Goal: Transaction & Acquisition: Book appointment/travel/reservation

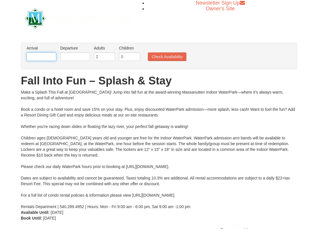
click at [39, 57] on input "text" at bounding box center [42, 56] width 30 height 9
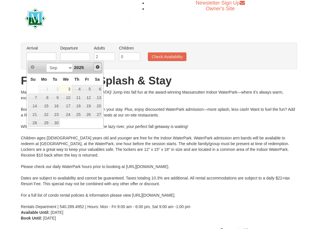
click at [98, 66] on span "Next" at bounding box center [97, 67] width 5 height 5
click at [89, 106] on link "14" at bounding box center [87, 106] width 10 height 8
type input "[DATE]"
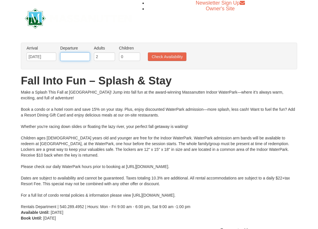
click at [81, 52] on input "text" at bounding box center [75, 56] width 30 height 9
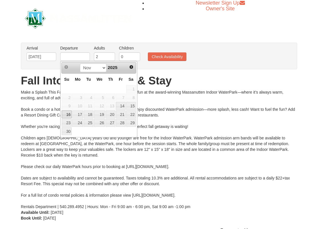
click at [67, 116] on link "16" at bounding box center [67, 114] width 10 height 8
type input "[DATE]"
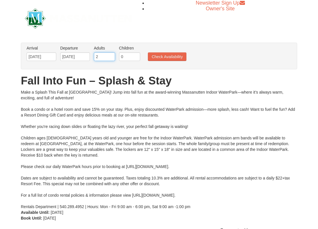
click at [102, 56] on input "2" at bounding box center [104, 56] width 21 height 9
click at [130, 55] on input "0" at bounding box center [129, 56] width 21 height 9
click at [130, 56] on input "0" at bounding box center [129, 56] width 21 height 9
type input "1"
click at [164, 59] on button "Check Availability" at bounding box center [167, 56] width 39 height 9
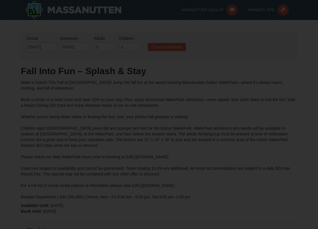
type input "[DATE]"
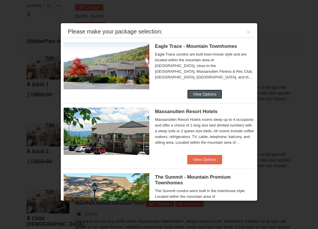
click at [191, 95] on button "View Options" at bounding box center [204, 93] width 35 height 9
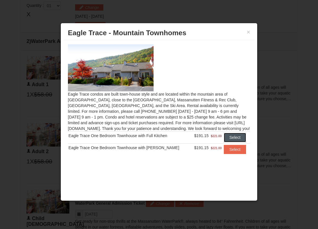
click at [241, 134] on button "Select" at bounding box center [235, 137] width 23 height 9
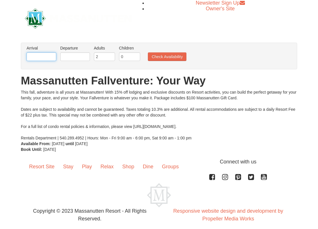
click at [32, 57] on input "text" at bounding box center [42, 56] width 30 height 9
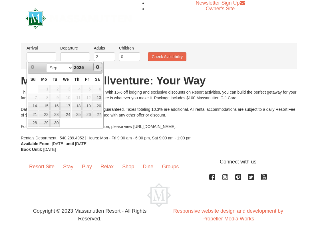
click at [97, 68] on span "Next" at bounding box center [97, 67] width 5 height 5
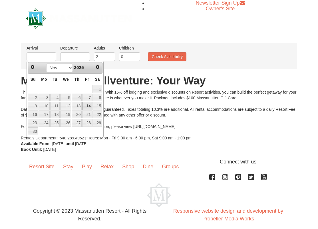
click at [88, 106] on link "14" at bounding box center [87, 106] width 10 height 8
type input "[DATE]"
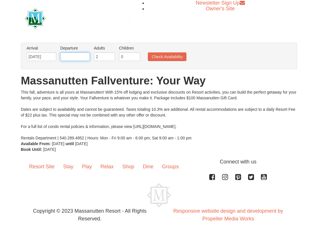
click at [80, 57] on input "text" at bounding box center [75, 56] width 30 height 9
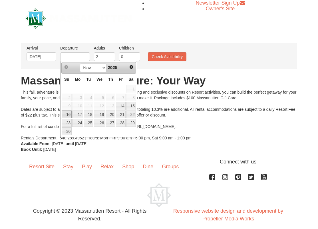
click at [68, 113] on link "16" at bounding box center [67, 114] width 10 height 8
type input "[DATE]"
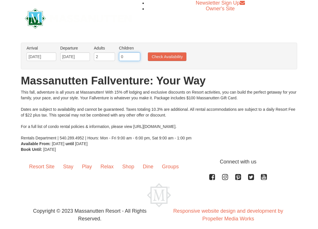
click at [129, 55] on input "0" at bounding box center [129, 56] width 21 height 9
type input "1"
click at [157, 57] on button "Check Availability" at bounding box center [167, 56] width 39 height 9
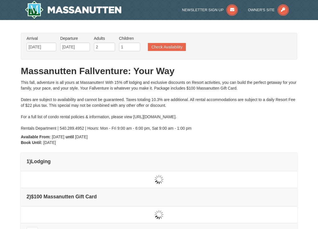
type input "[DATE]"
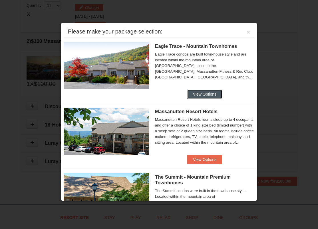
click at [204, 91] on button "View Options" at bounding box center [204, 93] width 35 height 9
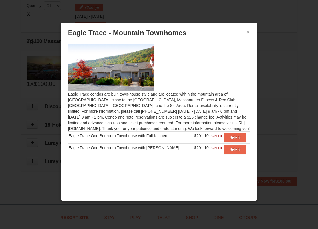
click at [247, 33] on button "×" at bounding box center [248, 32] width 3 height 6
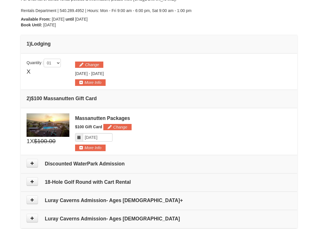
scroll to position [3, 0]
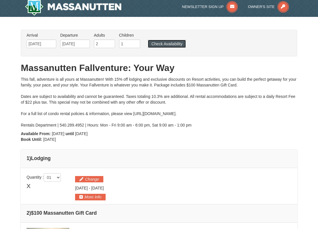
click at [172, 44] on button "Check Availability" at bounding box center [167, 44] width 38 height 8
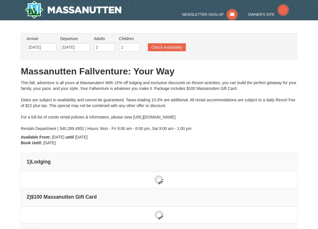
type input "[DATE]"
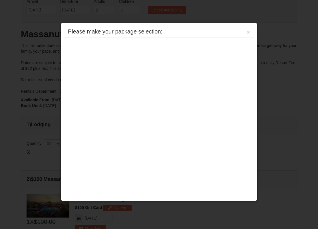
scroll to position [175, 0]
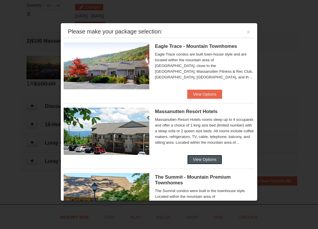
click at [198, 158] on button "View Options" at bounding box center [204, 159] width 35 height 9
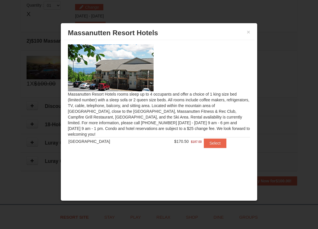
scroll to position [0, 0]
click at [211, 138] on button "Select" at bounding box center [215, 142] width 23 height 9
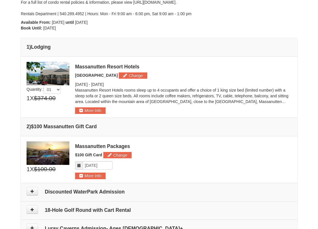
scroll to position [171, 0]
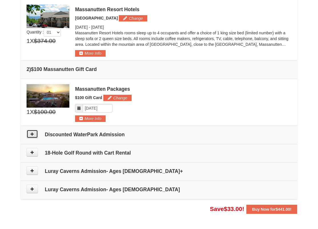
click at [33, 132] on icon at bounding box center [32, 134] width 4 height 4
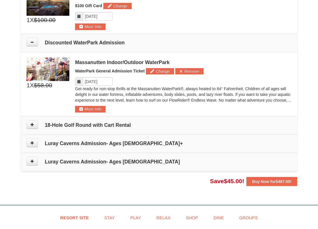
scroll to position [297, 0]
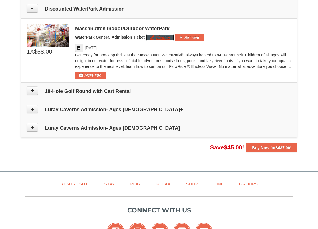
click at [152, 38] on button "Change" at bounding box center [160, 37] width 28 height 6
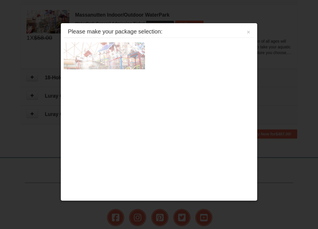
scroll to position [321, 0]
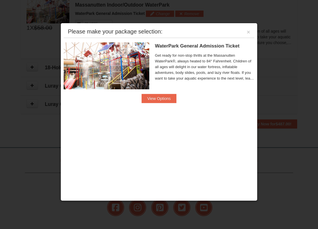
click at [163, 93] on div "WaterPark General Admission Ticket Massanutten Indoor/Outdoor WaterPark Get rea…" at bounding box center [204, 67] width 99 height 51
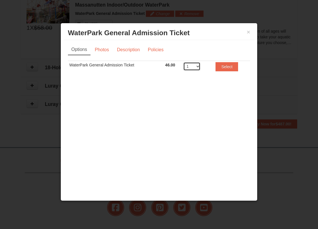
select select "3"
click at [229, 67] on button "Select" at bounding box center [227, 66] width 23 height 9
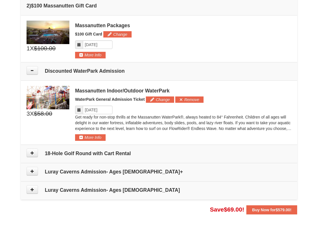
scroll to position [121, 0]
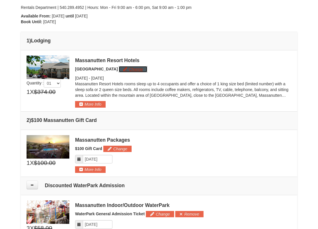
click at [131, 67] on button "Change" at bounding box center [133, 69] width 28 height 6
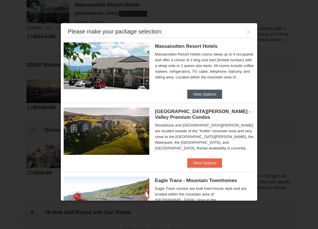
scroll to position [86, 0]
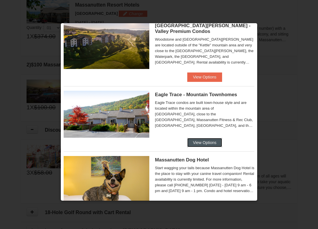
click at [199, 141] on button "View Options" at bounding box center [204, 142] width 35 height 9
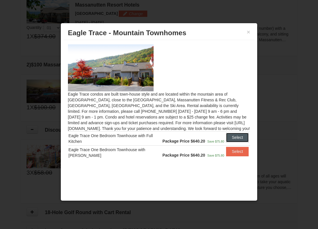
click at [238, 135] on button "Select" at bounding box center [237, 137] width 23 height 9
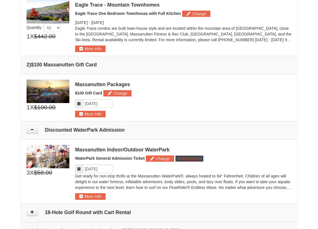
click at [190, 157] on button "Remove" at bounding box center [189, 158] width 28 height 6
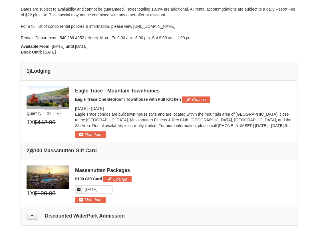
scroll to position [0, 0]
